Goal: Information Seeking & Learning: Learn about a topic

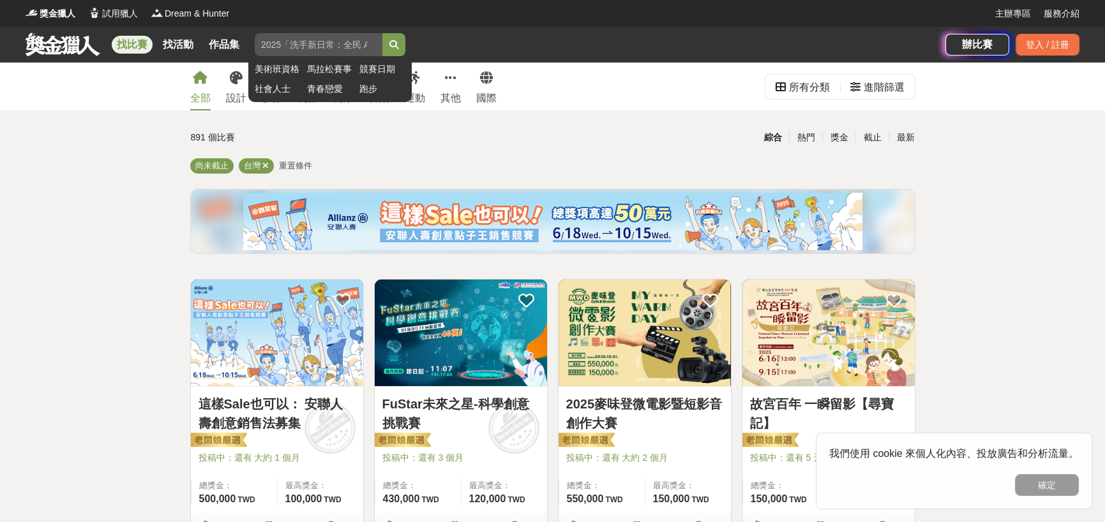
click at [315, 51] on input "search" at bounding box center [319, 44] width 128 height 23
click at [302, 52] on input "search" at bounding box center [319, 44] width 128 height 23
click at [382, 33] on button "submit" at bounding box center [393, 44] width 23 height 23
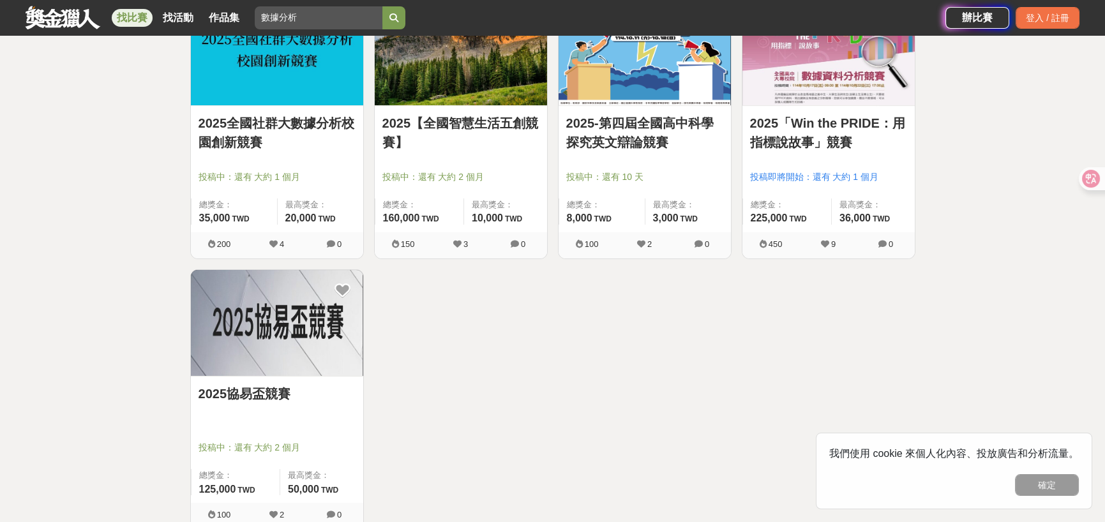
scroll to position [287, 0]
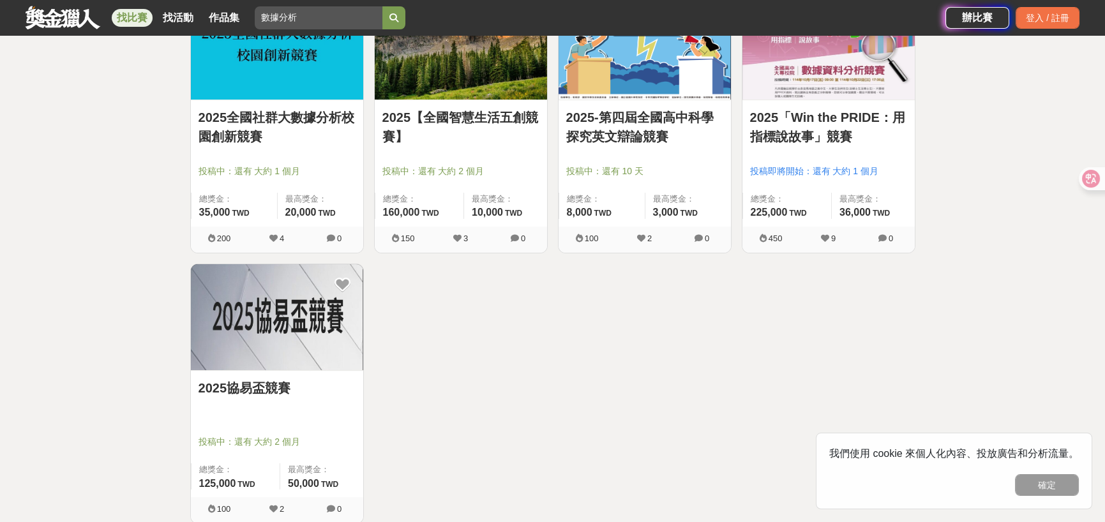
click at [299, 409] on div "2025協易盃競賽" at bounding box center [277, 396] width 157 height 34
click at [271, 389] on link "2025協易盃競賽" at bounding box center [277, 388] width 157 height 19
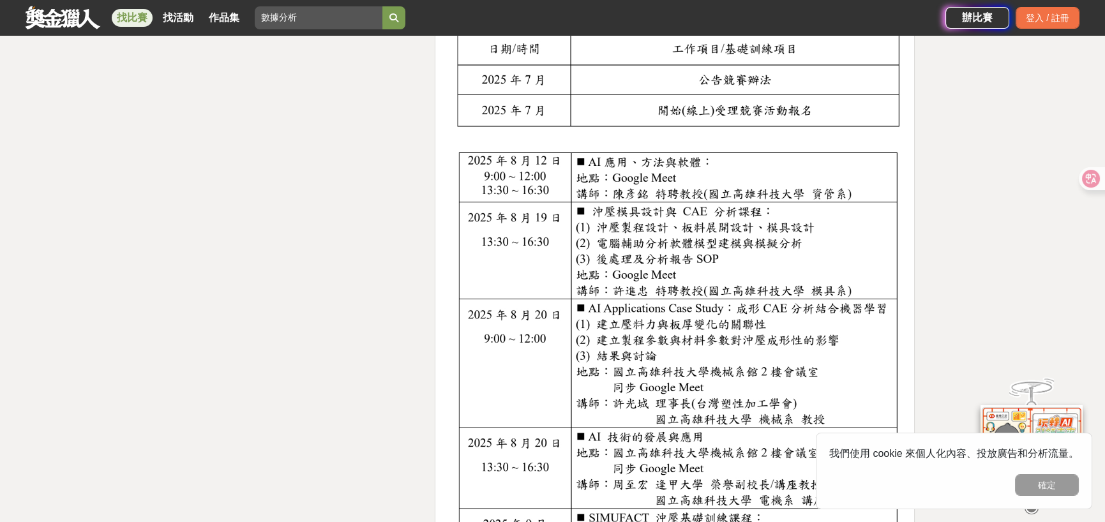
scroll to position [2573, 0]
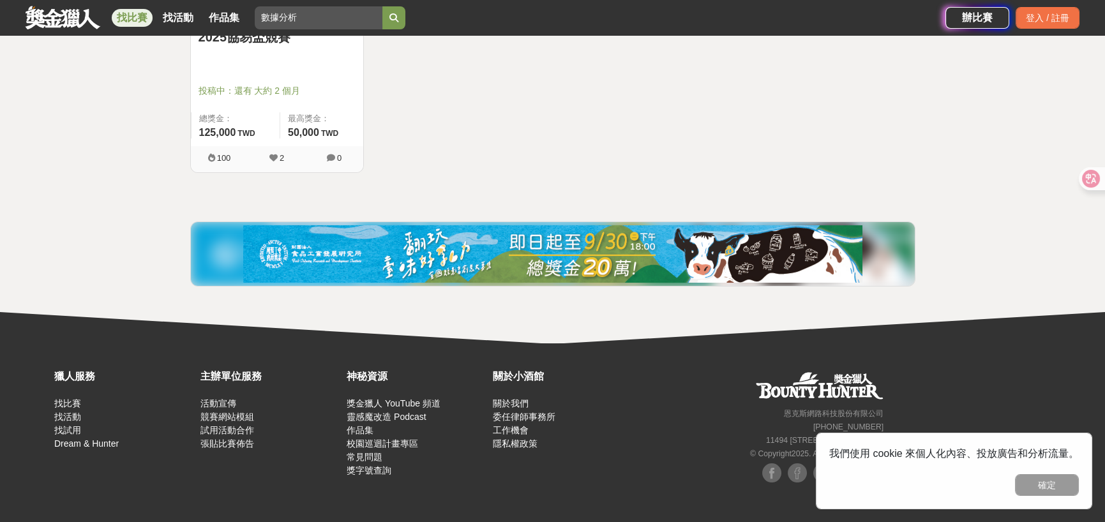
scroll to position [287, 0]
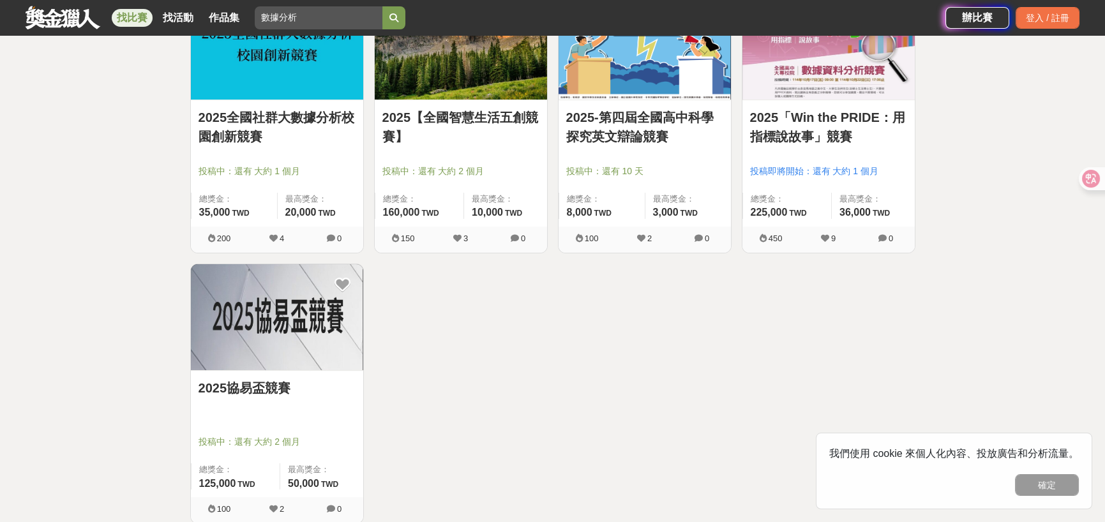
click at [245, 104] on div "2025全國社群大數據分析校園創新競賽 投稿中：還有 大約 1 個月 總獎金： 35,000 35,000 TWD 最高獎金： 20,000 TWD" at bounding box center [277, 163] width 172 height 126
click at [246, 114] on link "2025全國社群大數據分析校園創新競賽" at bounding box center [277, 127] width 157 height 38
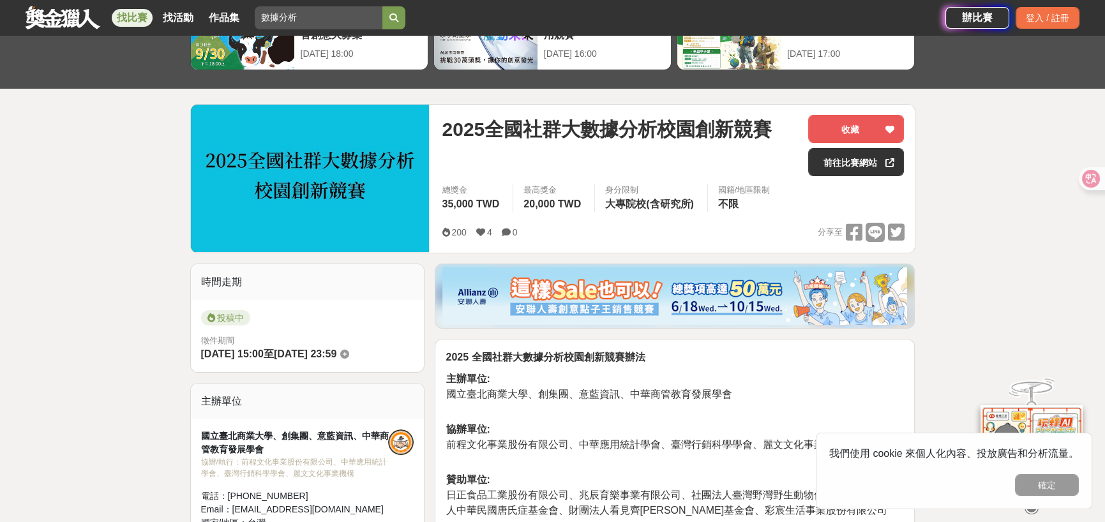
scroll to position [84, 0]
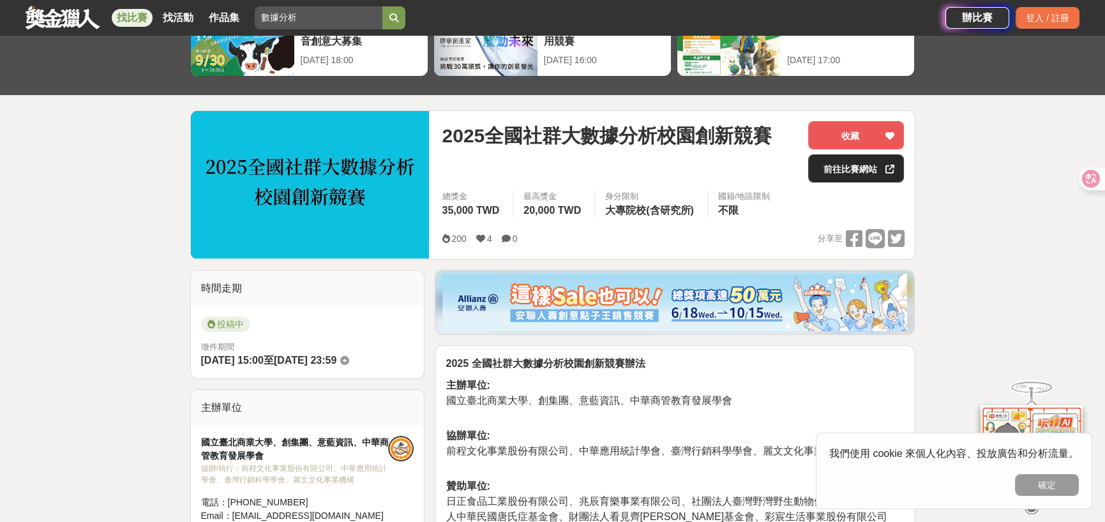
click at [853, 168] on link "前往比賽網站" at bounding box center [856, 168] width 96 height 28
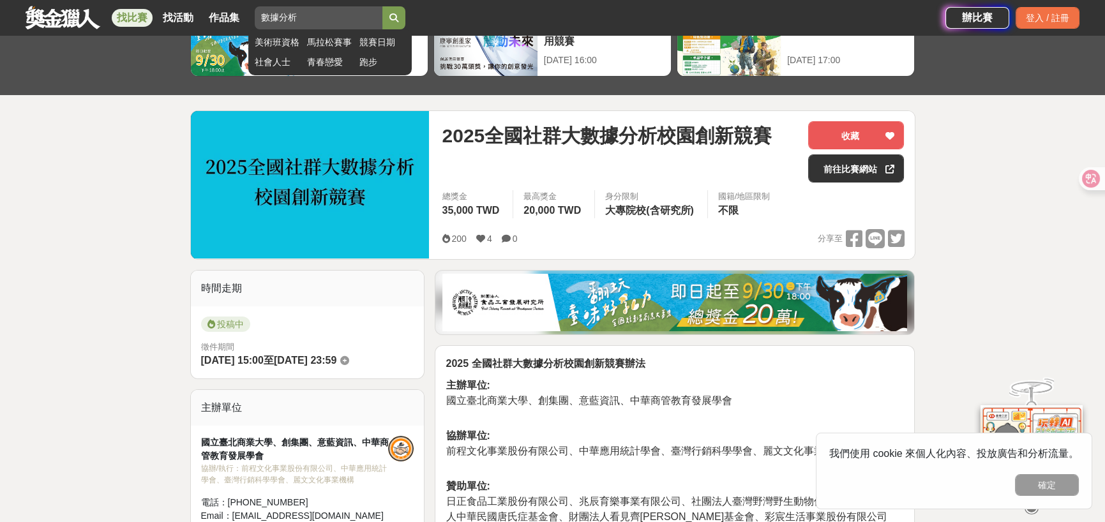
click at [301, 14] on input "數據分析" at bounding box center [319, 17] width 128 height 23
click at [398, 19] on icon "submit" at bounding box center [393, 17] width 9 height 9
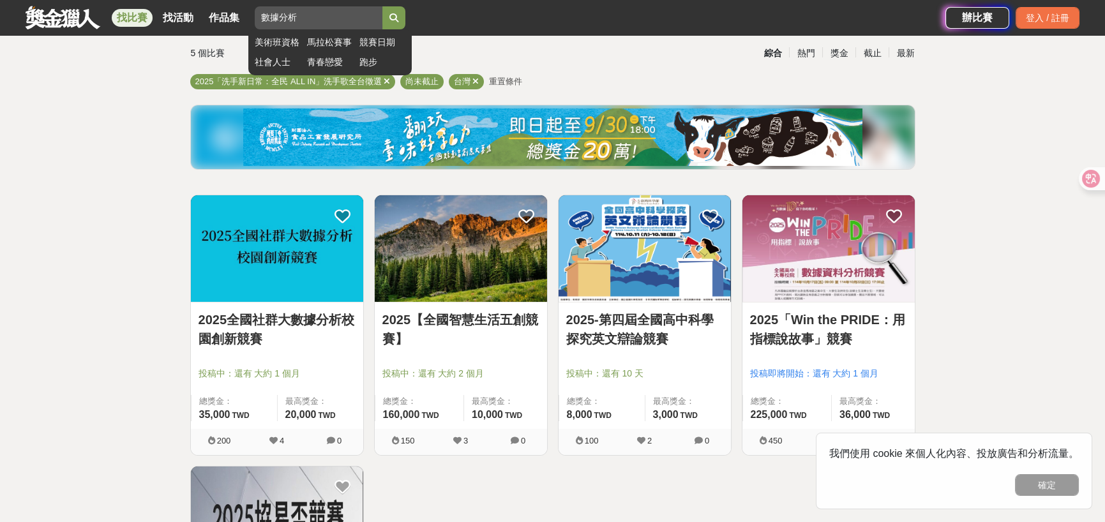
click at [346, 15] on input "數據分析" at bounding box center [319, 17] width 128 height 23
type input "數"
type input "數據"
click at [382, 6] on button "submit" at bounding box center [393, 17] width 23 height 23
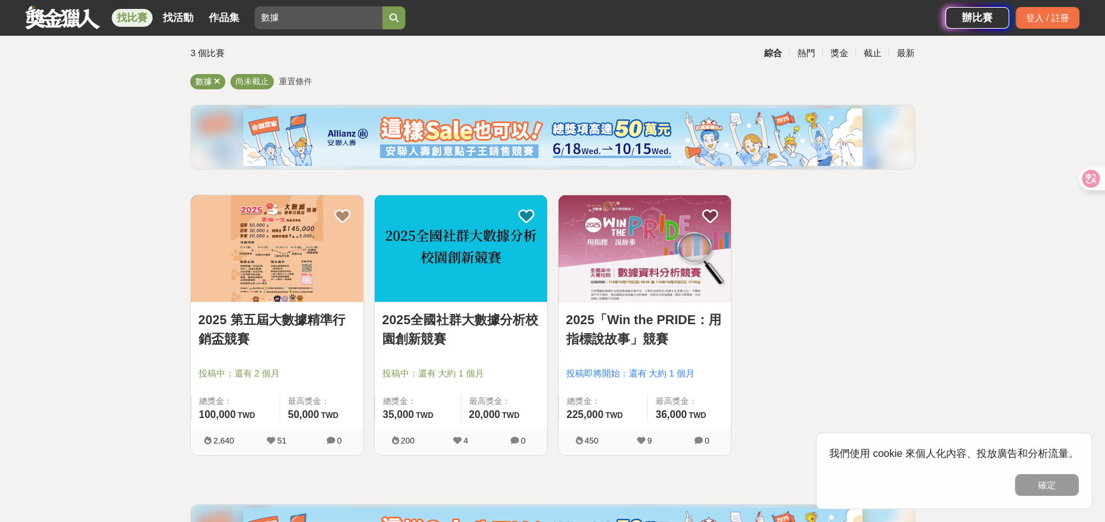
click at [275, 278] on img at bounding box center [277, 248] width 172 height 107
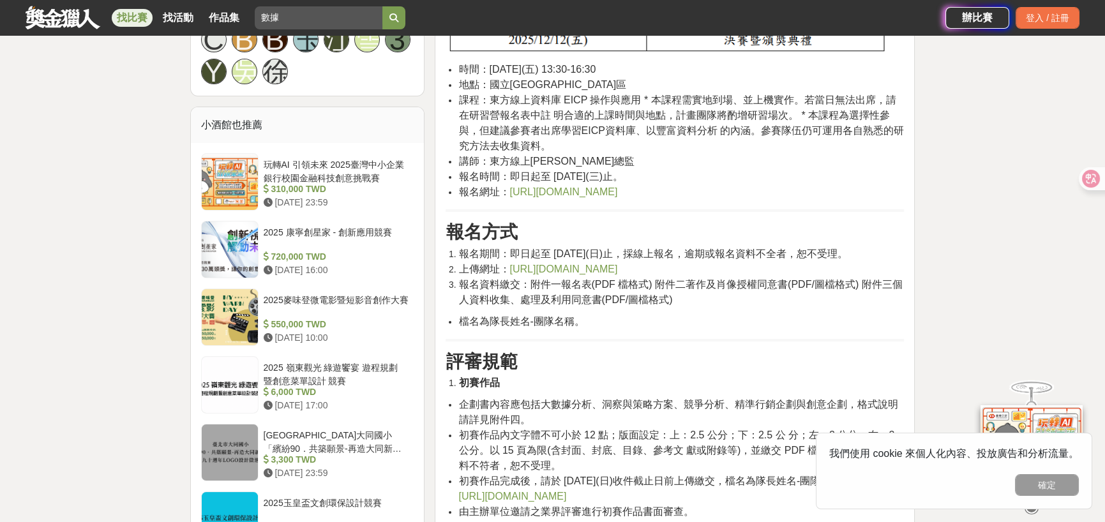
scroll to position [1011, 0]
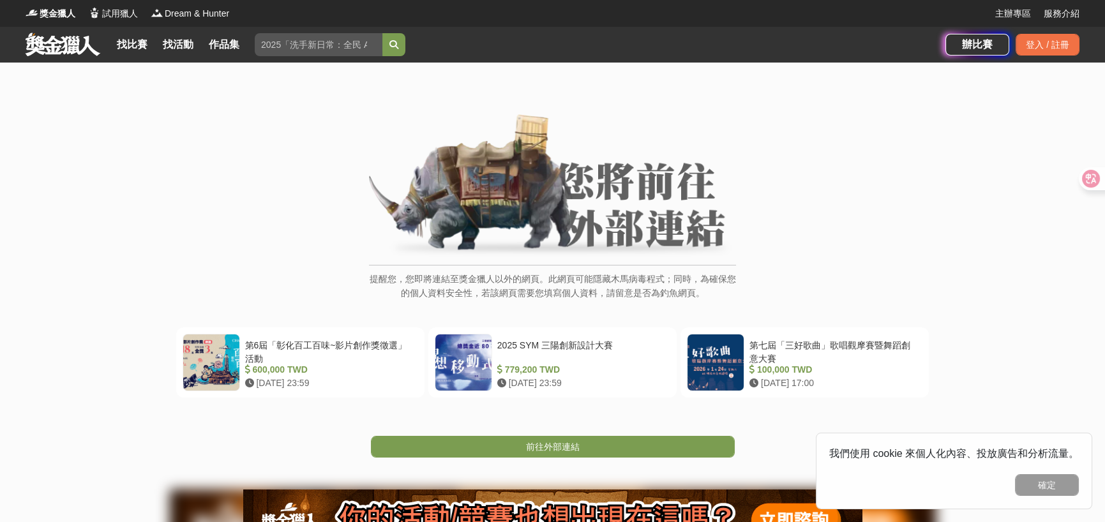
click at [656, 215] on img at bounding box center [552, 186] width 367 height 144
click at [666, 448] on link "前往外部連結" at bounding box center [553, 447] width 364 height 22
